Goal: Transaction & Acquisition: Purchase product/service

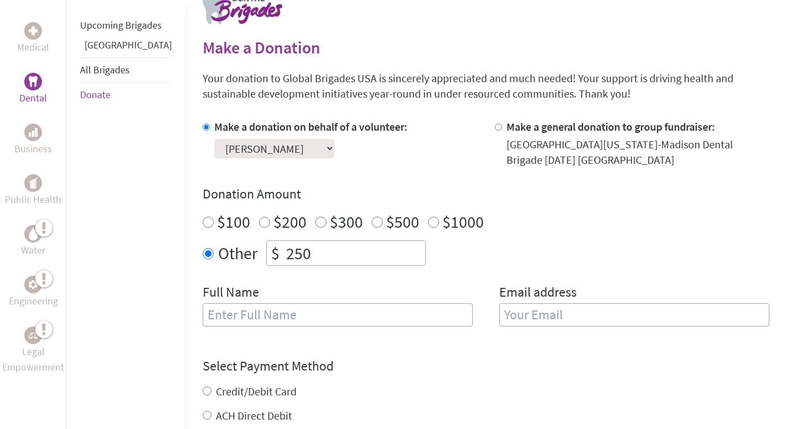
scroll to position [259, 0]
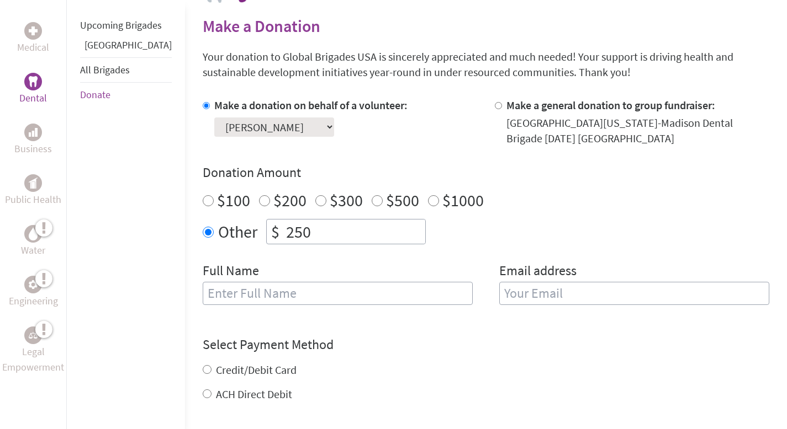
click at [257, 296] on input "text" at bounding box center [338, 293] width 270 height 23
type input "[PERSON_NAME]"
type input "[EMAIL_ADDRESS][DOMAIN_NAME]"
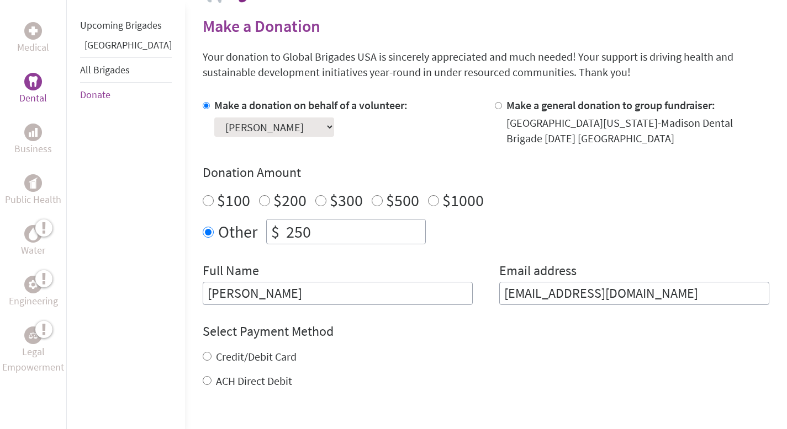
click at [228, 359] on label "Credit/Debit Card" at bounding box center [256, 357] width 81 height 14
click at [211, 359] on input "Credit/Debit Card" at bounding box center [207, 356] width 9 height 9
radio input "true"
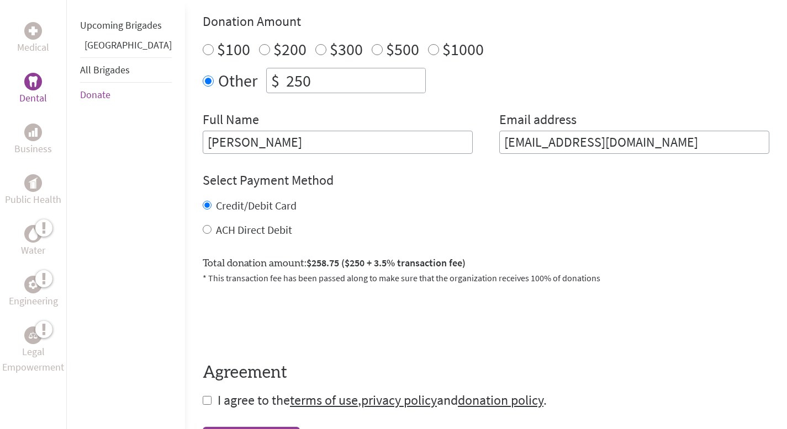
scroll to position [415, 0]
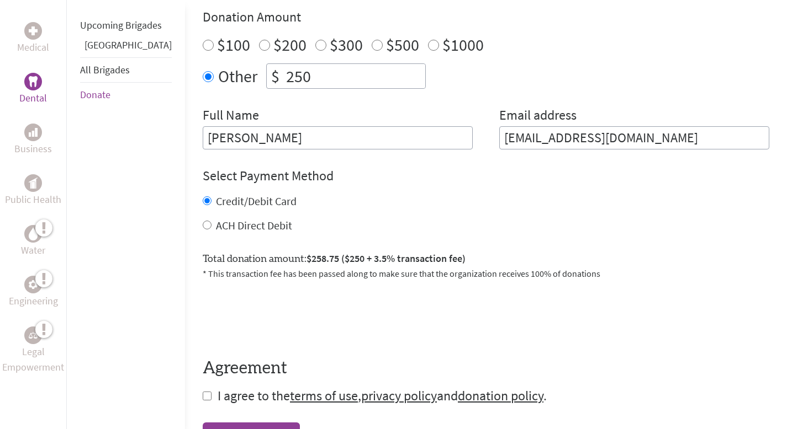
click at [231, 224] on label "ACH Direct Debit" at bounding box center [254, 226] width 76 height 14
click at [211, 224] on input "ACH Direct Debit" at bounding box center [207, 225] width 9 height 9
radio input "true"
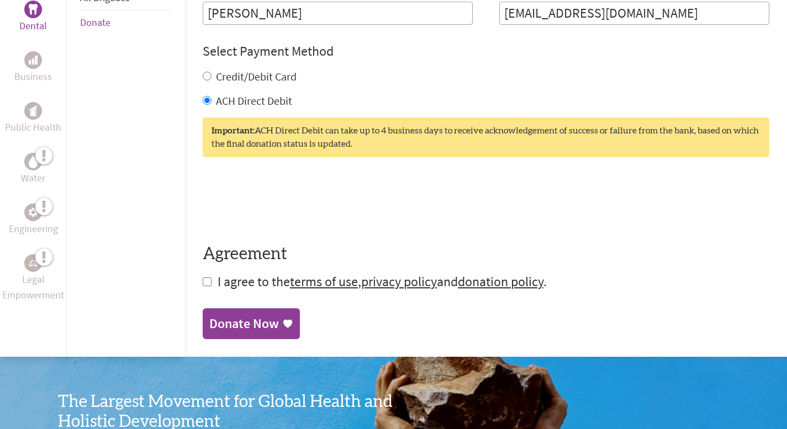
scroll to position [561, 0]
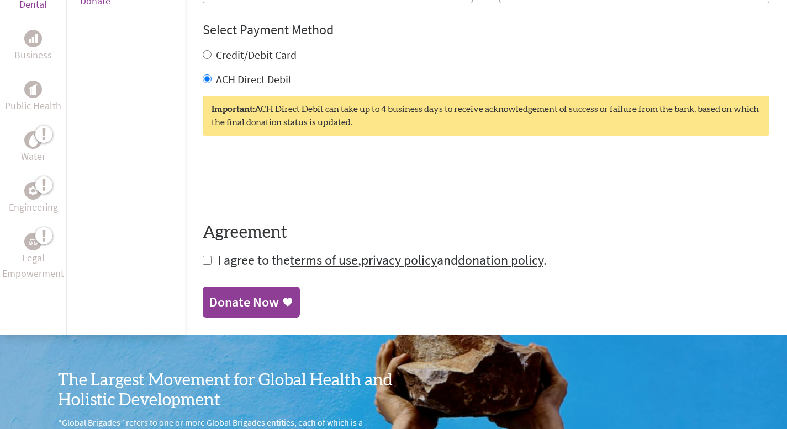
click at [203, 262] on input "checkbox" at bounding box center [207, 260] width 9 height 9
checkbox input "true"
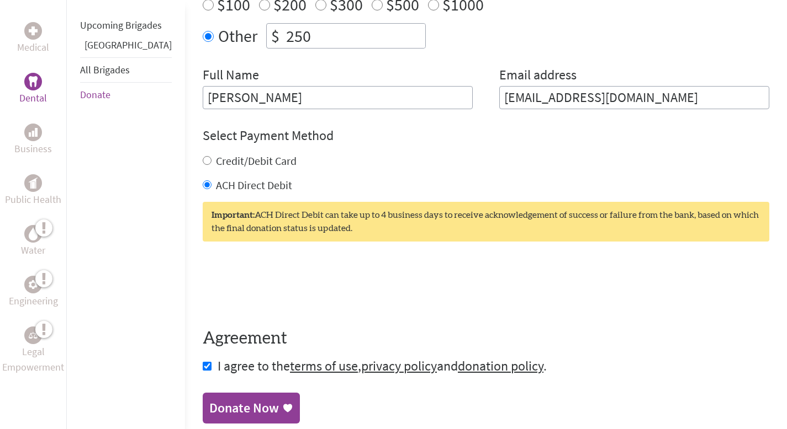
scroll to position [455, 0]
click at [214, 405] on div "Donate Now" at bounding box center [244, 409] width 70 height 18
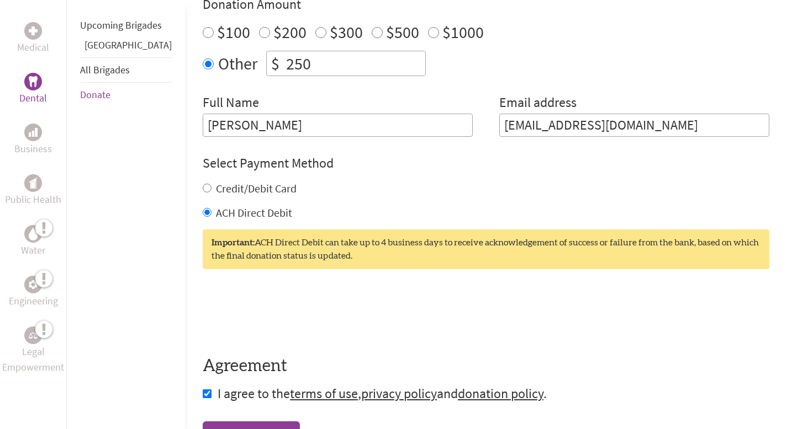
scroll to position [434, 0]
